Goal: Transaction & Acquisition: Purchase product/service

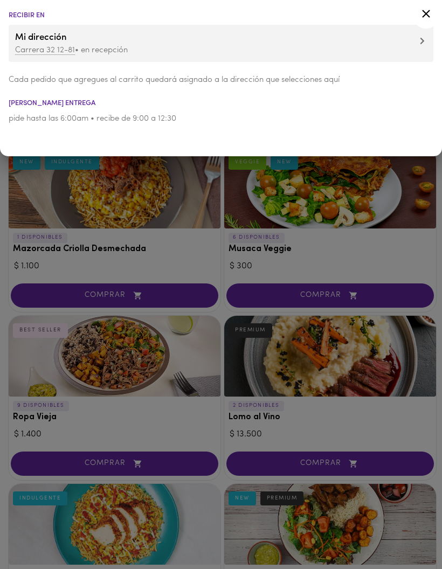
click at [418, 12] on div at bounding box center [426, 16] width 26 height 26
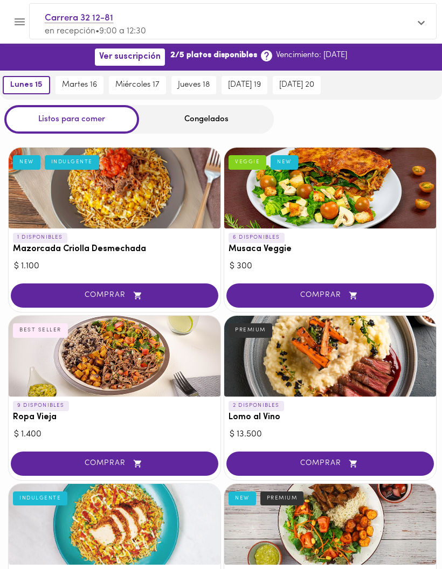
click at [399, 197] on div at bounding box center [330, 188] width 212 height 81
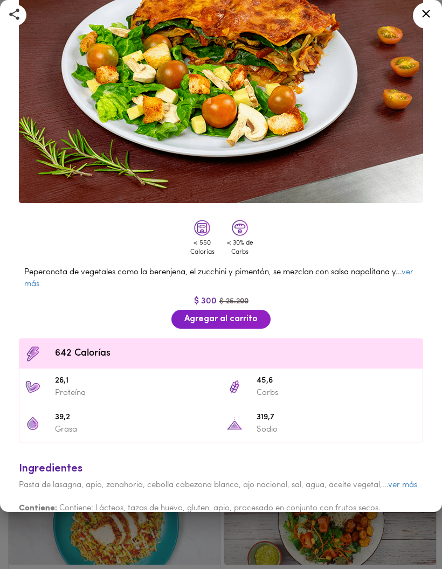
scroll to position [72, 0]
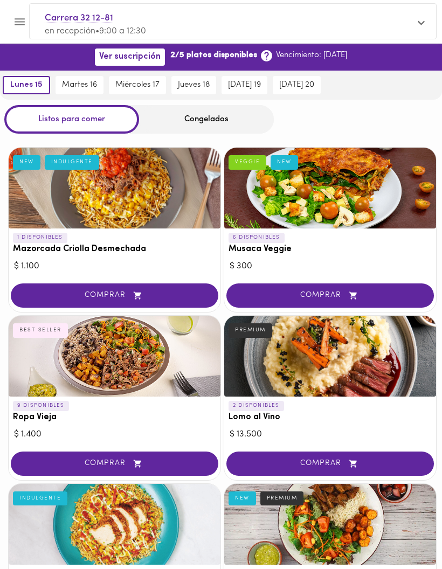
click at [414, 285] on button "COMPRAR" at bounding box center [330, 295] width 208 height 24
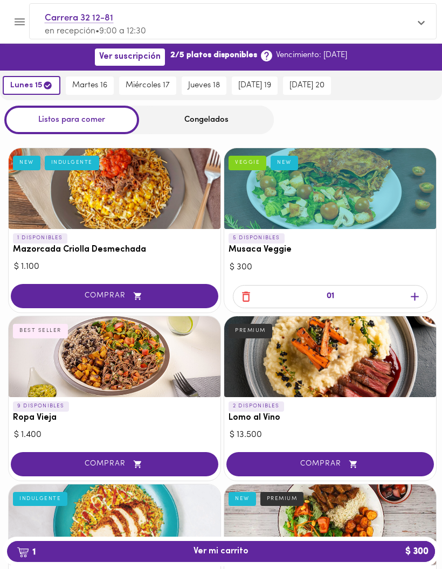
click at [383, 190] on div at bounding box center [330, 188] width 212 height 81
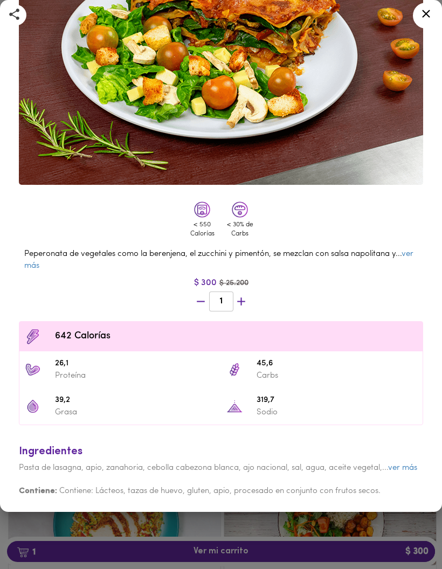
click at [440, 298] on div "Musaca Veggie Gratinada con Queso Parmesano VEGGIE NEW < 550 Calorías < 30% de …" at bounding box center [221, 187] width 442 height 650
